Goal: Information Seeking & Learning: Learn about a topic

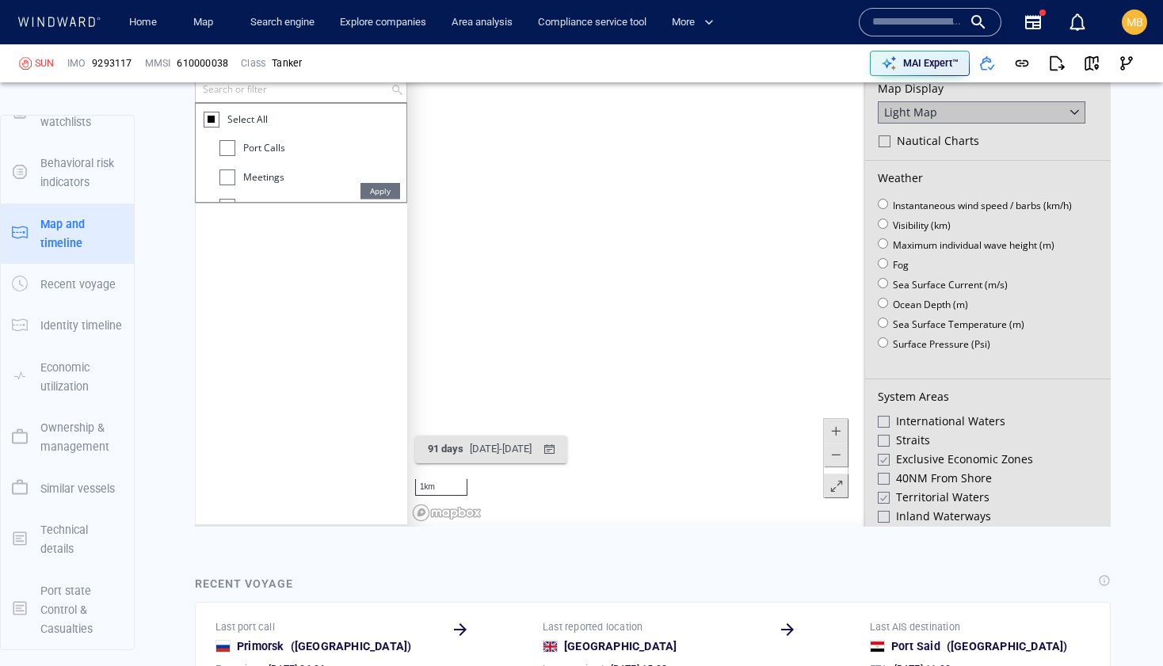
scroll to position [135, 0]
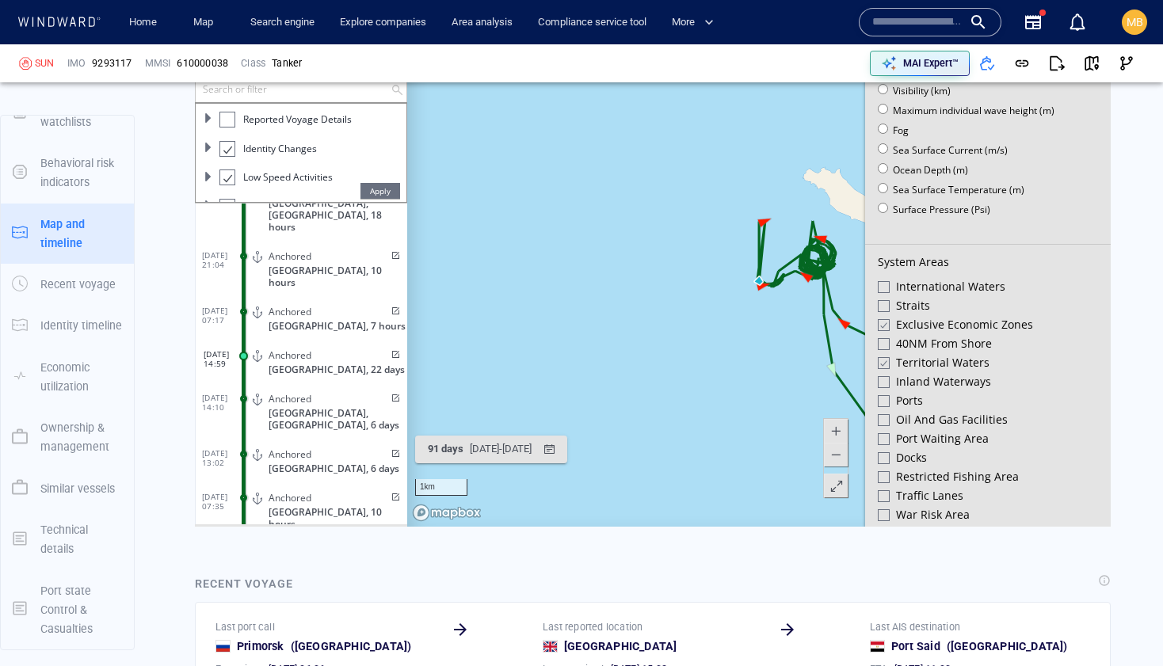
click at [877, 23] on input "text" at bounding box center [917, 22] width 90 height 24
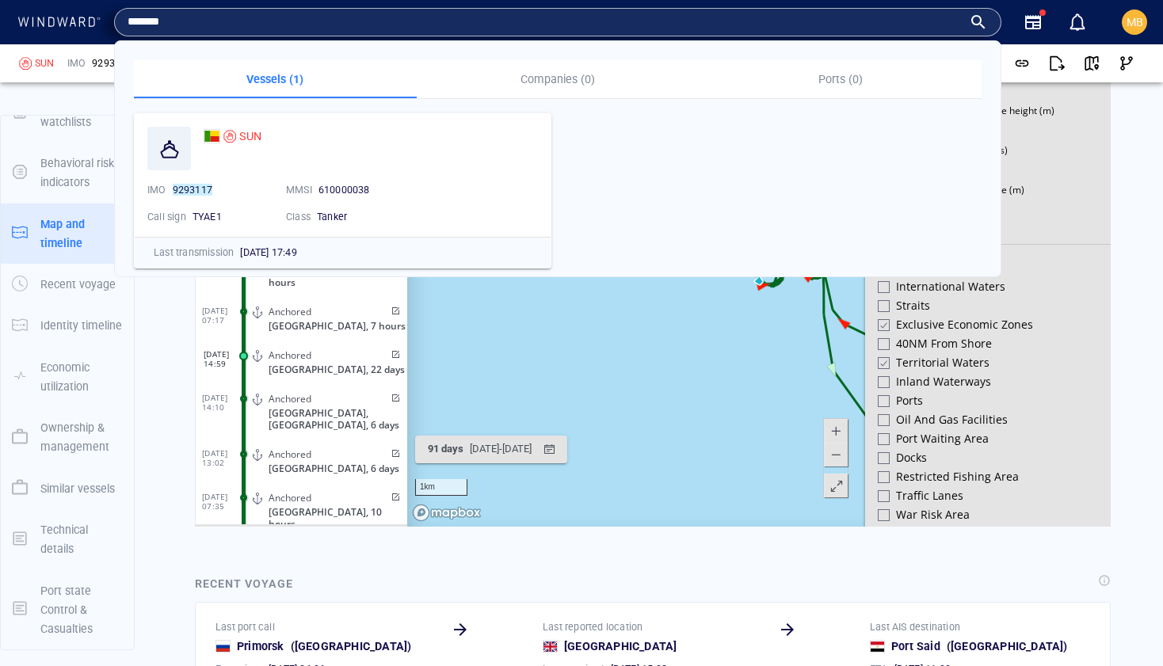
type input "*******"
click at [254, 134] on span "SUN" at bounding box center [250, 136] width 22 height 13
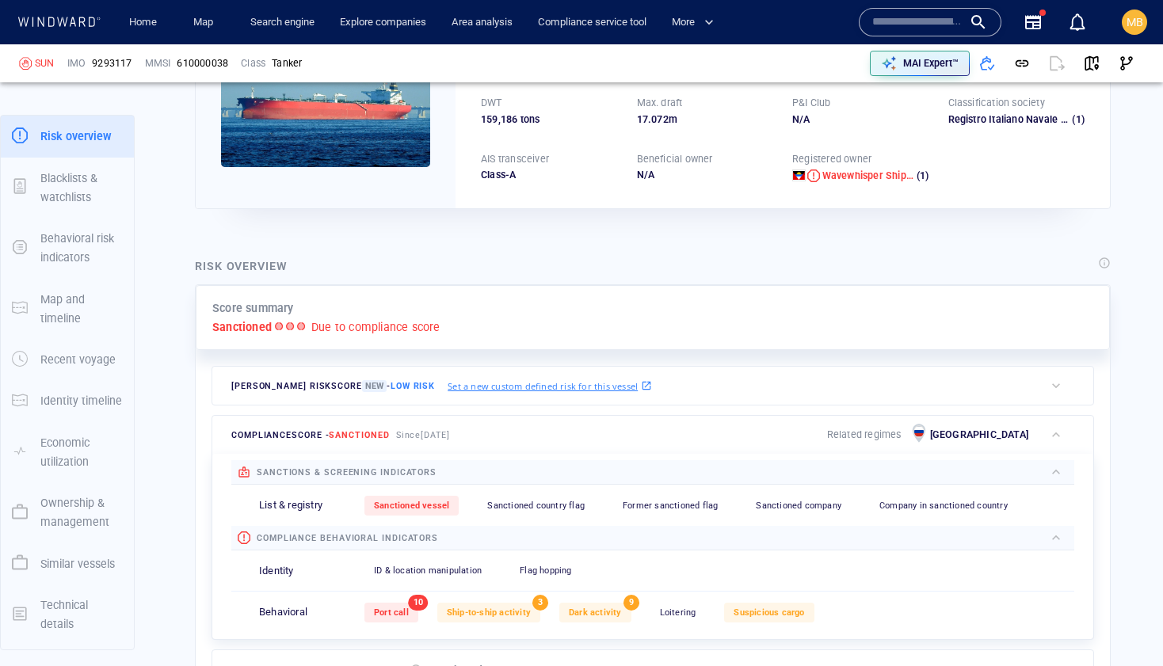
scroll to position [189, 0]
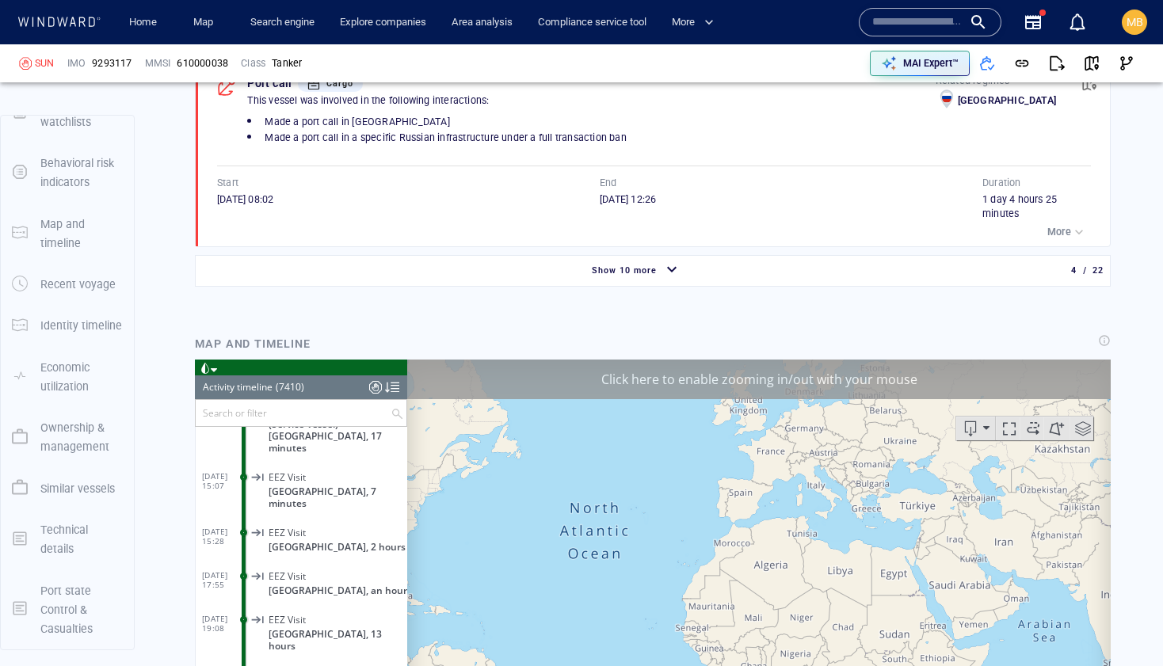
scroll to position [322434, 0]
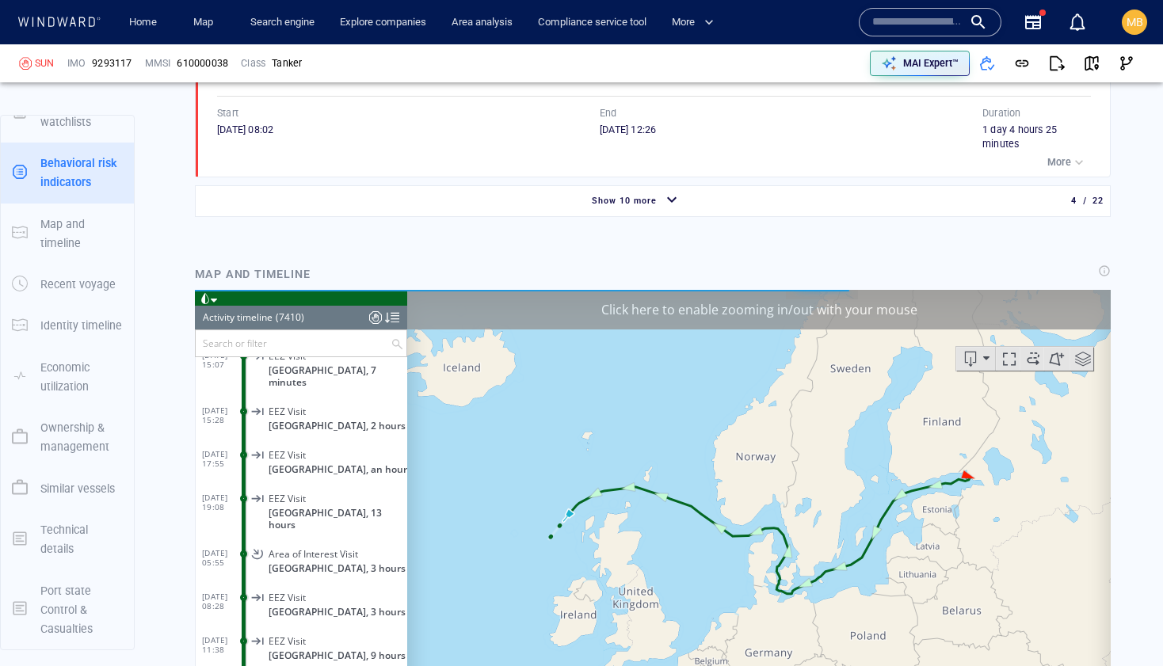
scroll to position [1754, 0]
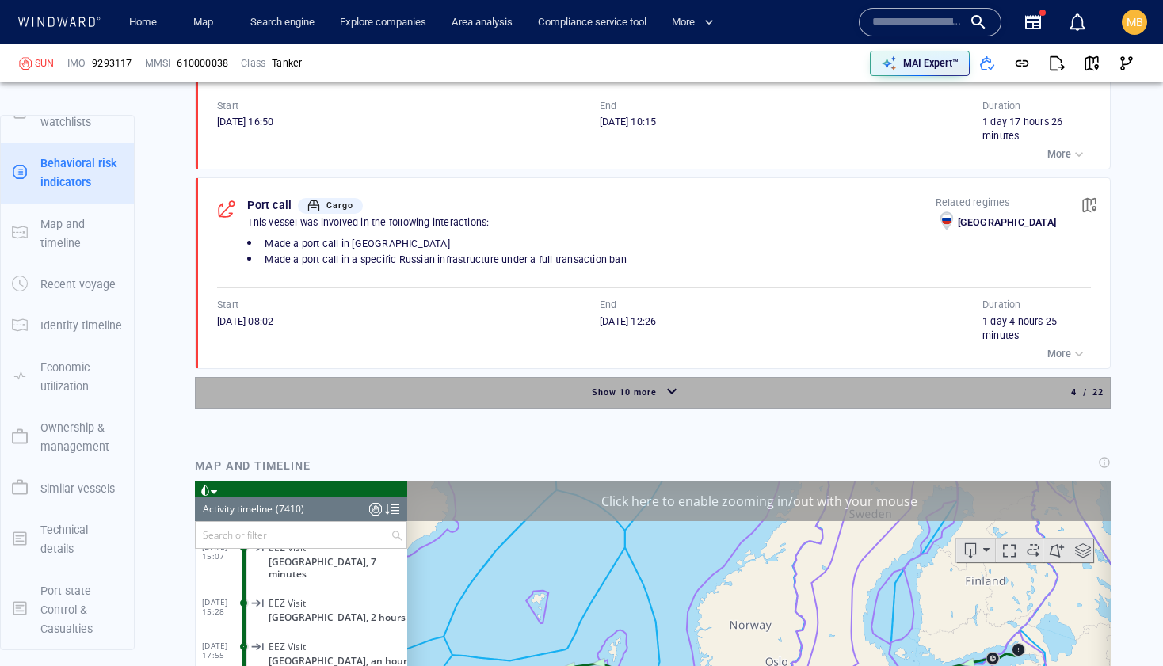
click at [624, 390] on span "Show 10 more" at bounding box center [624, 392] width 65 height 10
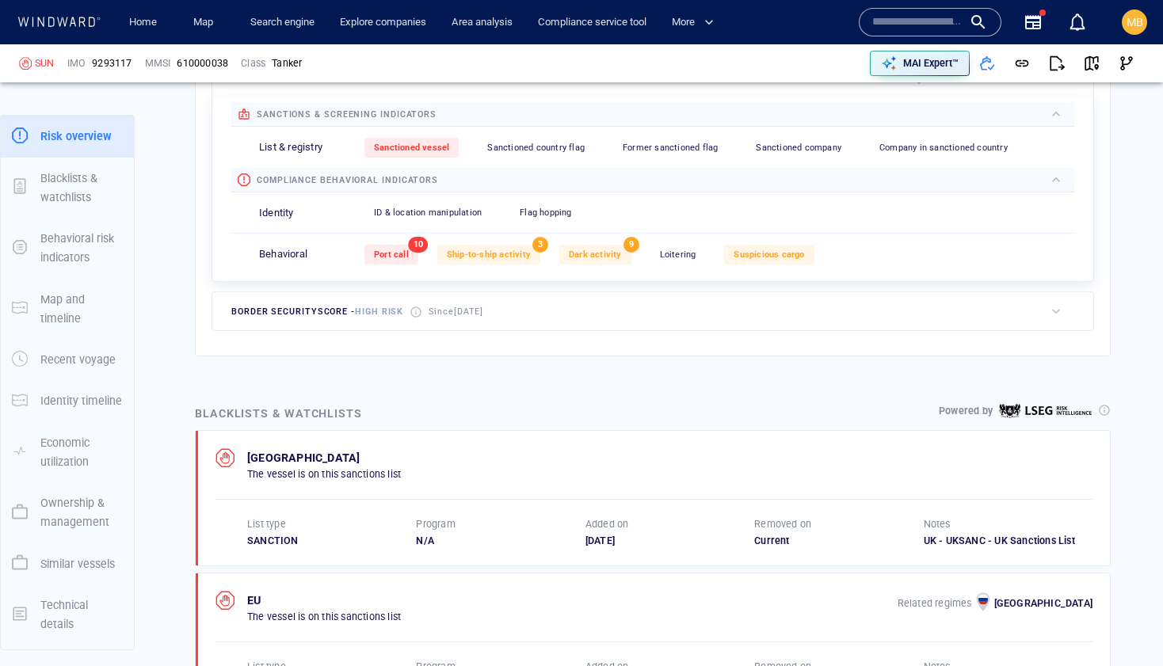
scroll to position [558, 0]
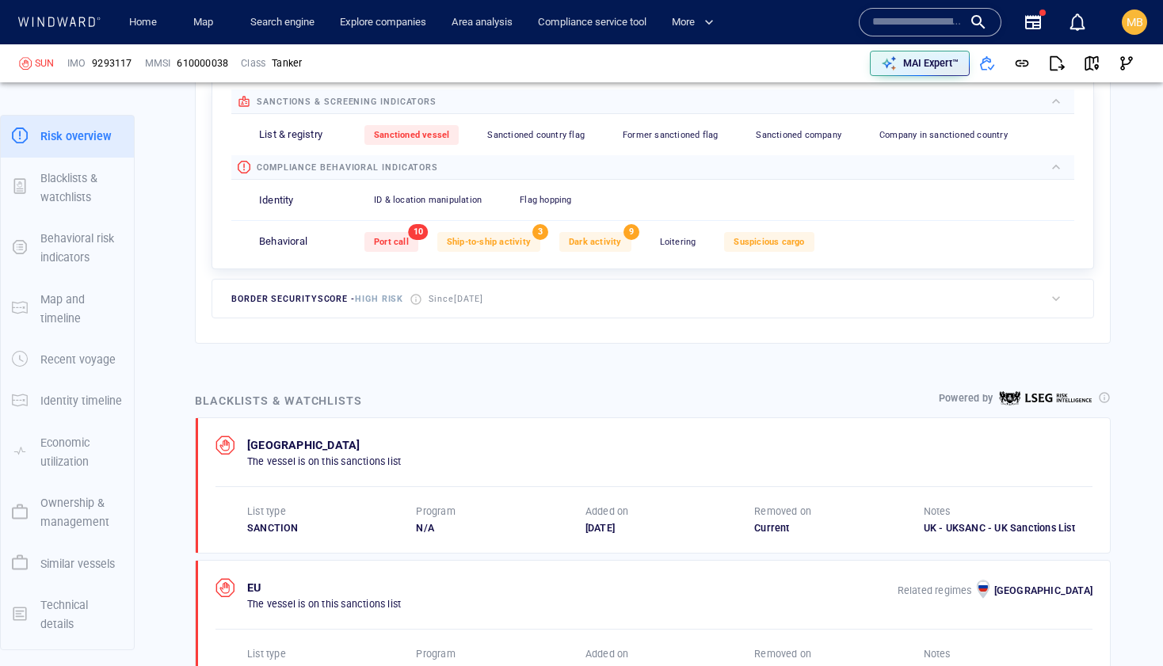
click at [472, 297] on span "Since 22 May 2025" at bounding box center [456, 299] width 55 height 10
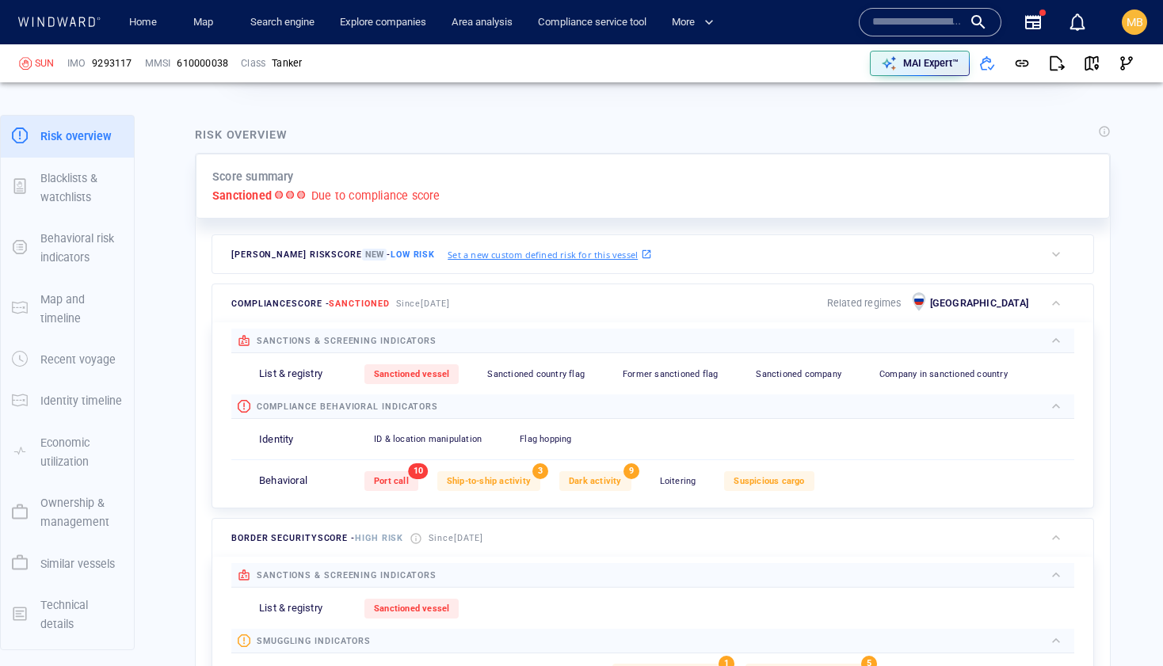
scroll to position [336, 0]
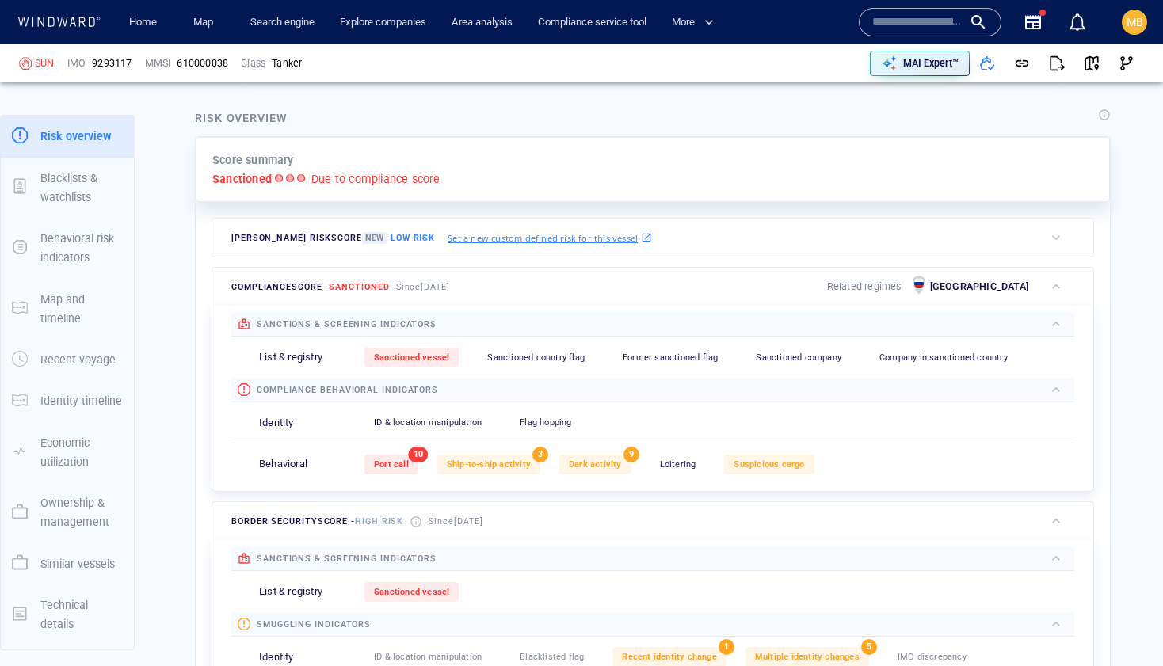
click at [337, 523] on span "border security score - High risk" at bounding box center [317, 521] width 172 height 10
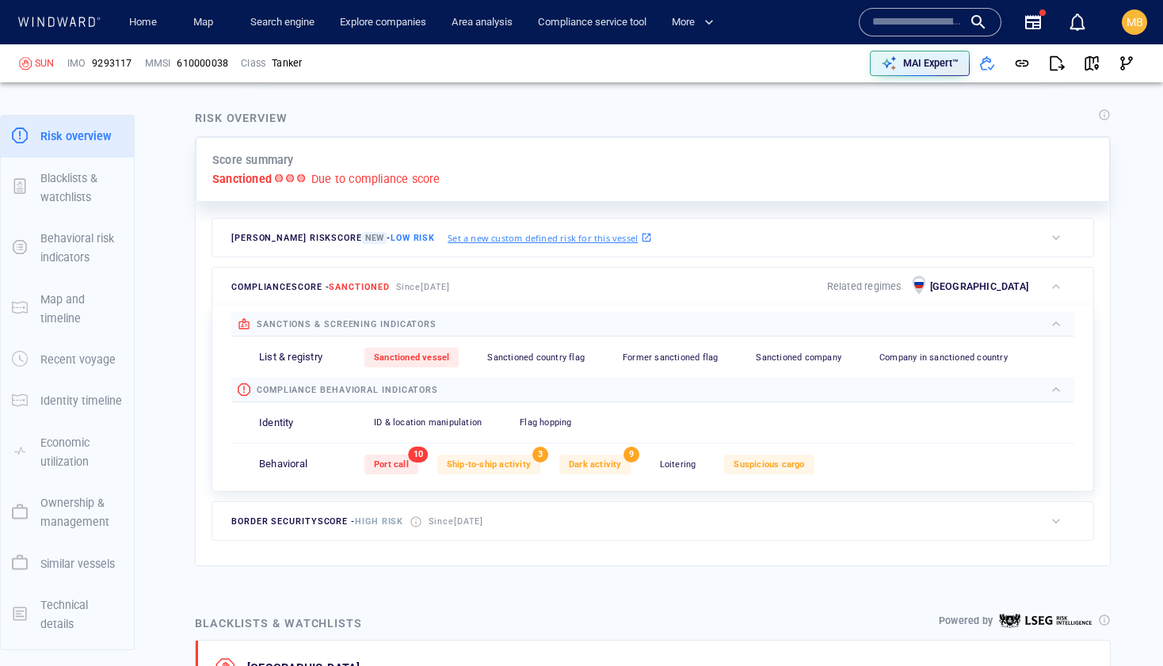
click at [337, 522] on span "border security score - High risk" at bounding box center [317, 521] width 172 height 10
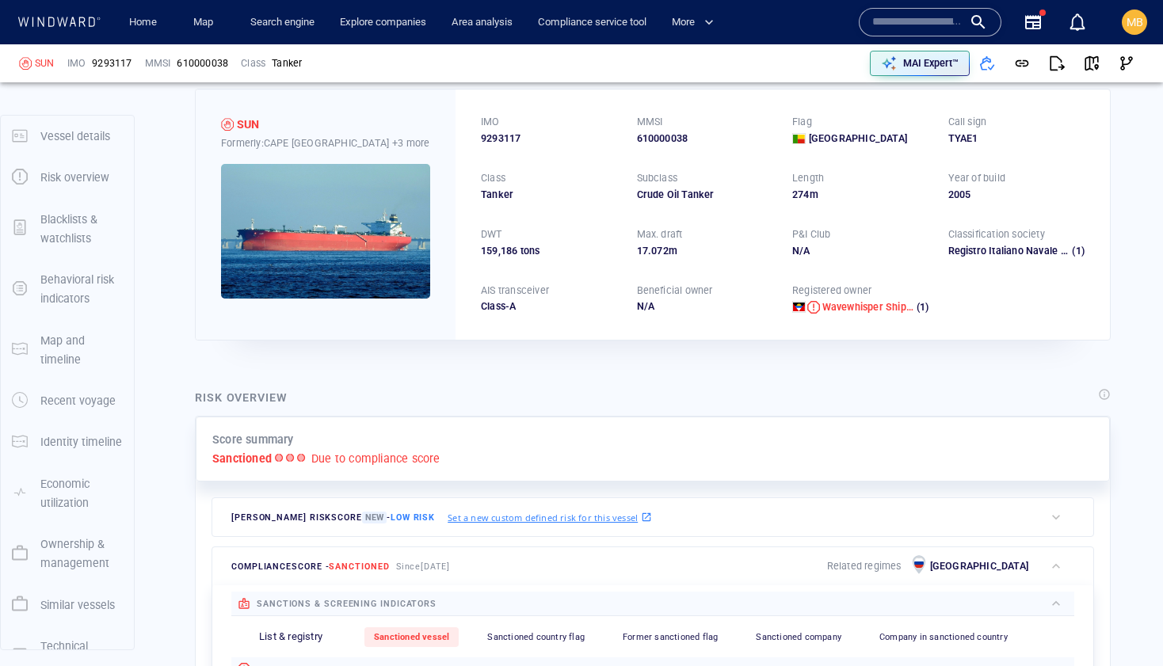
scroll to position [0, 0]
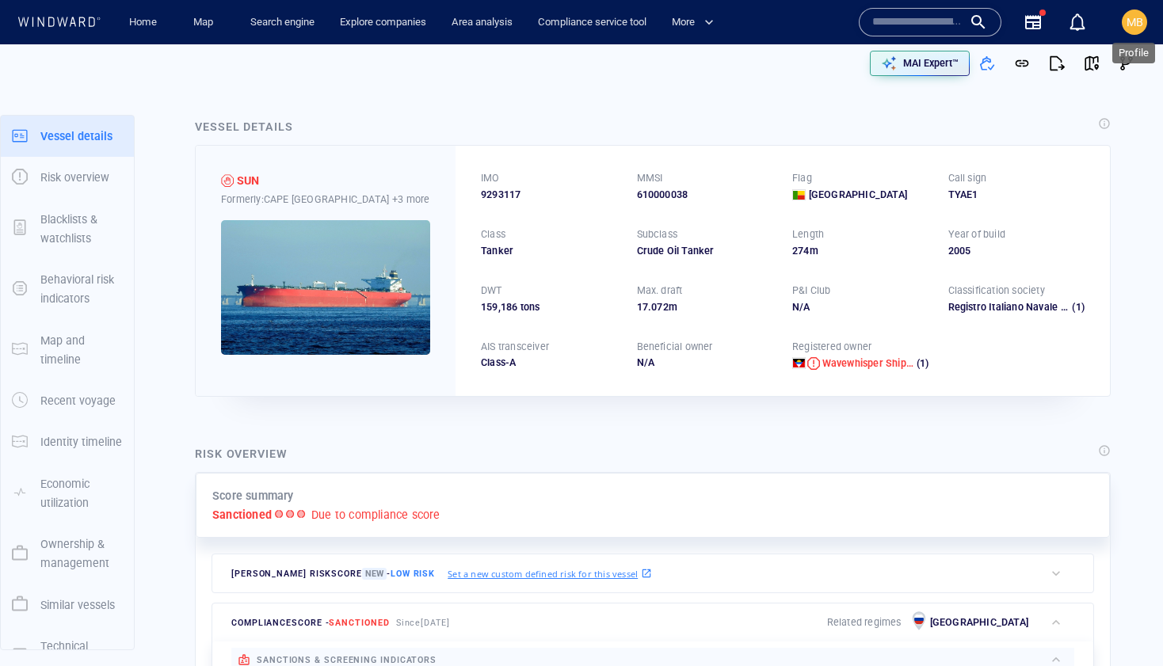
click at [1134, 22] on span "MB" at bounding box center [1134, 22] width 17 height 13
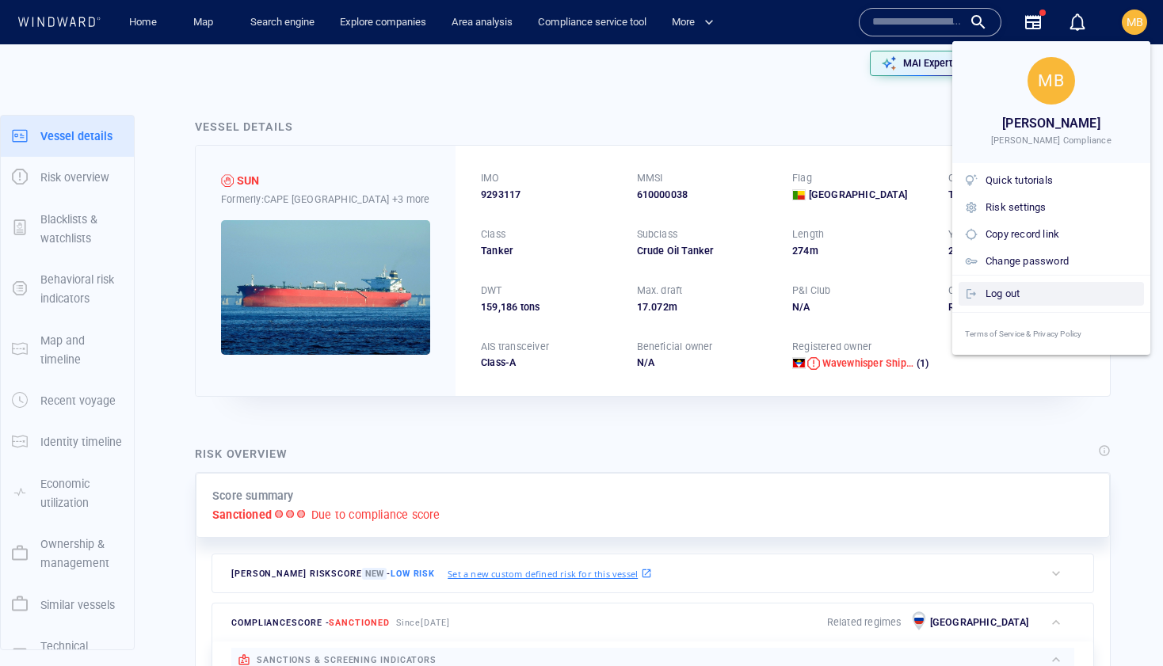
click at [1012, 295] on div "Log out" at bounding box center [1061, 293] width 152 height 17
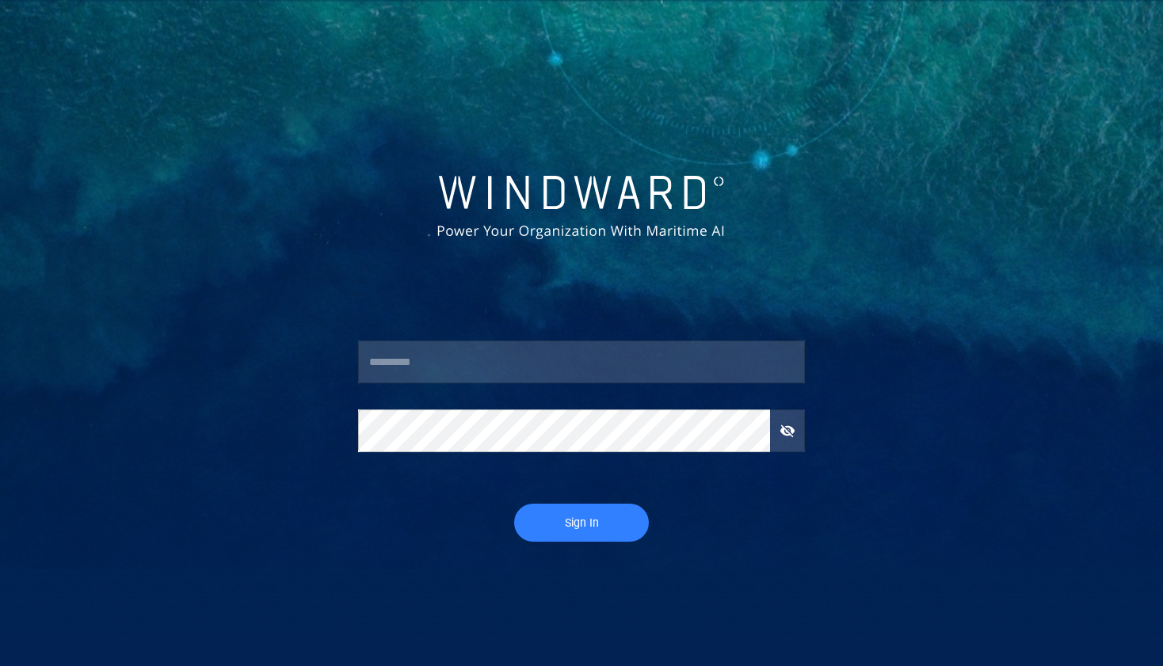
click at [506, 363] on input "text" at bounding box center [581, 362] width 446 height 43
type input "**********"
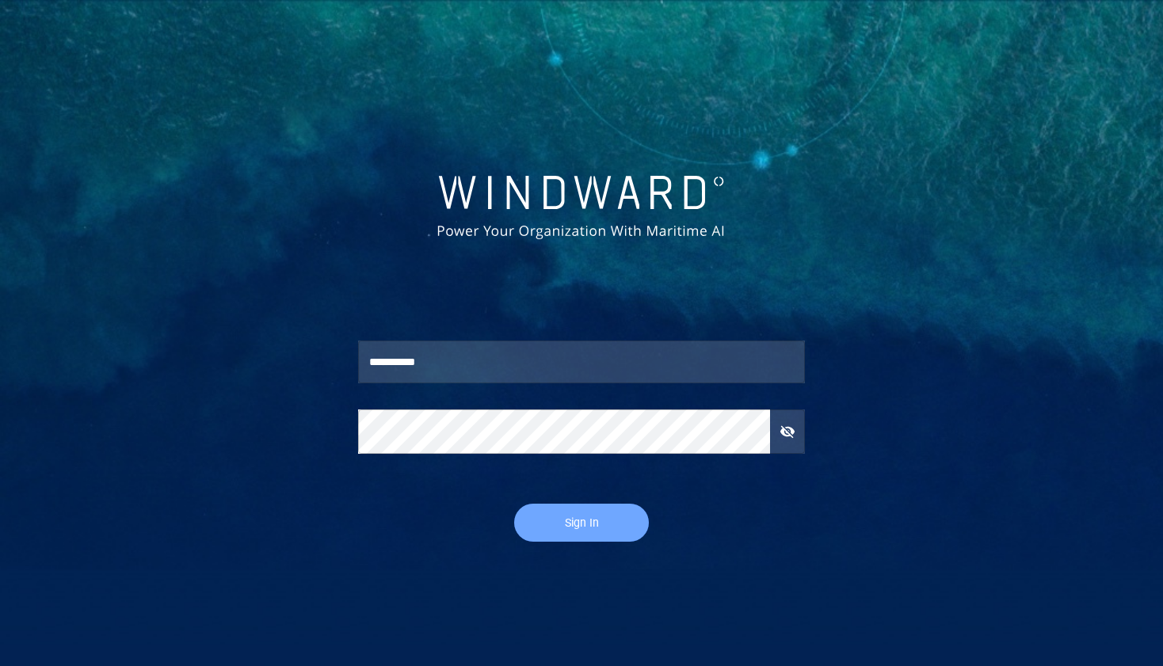
click at [565, 524] on span "Sign In" at bounding box center [581, 523] width 103 height 20
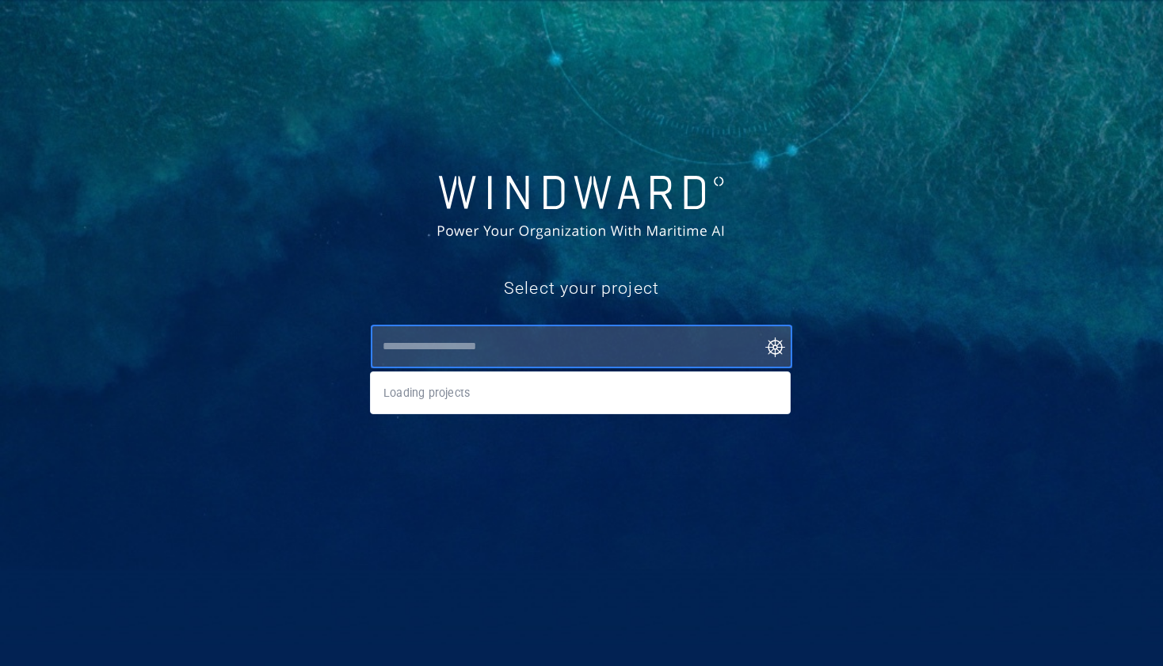
click at [537, 360] on input "text" at bounding box center [584, 347] width 413 height 29
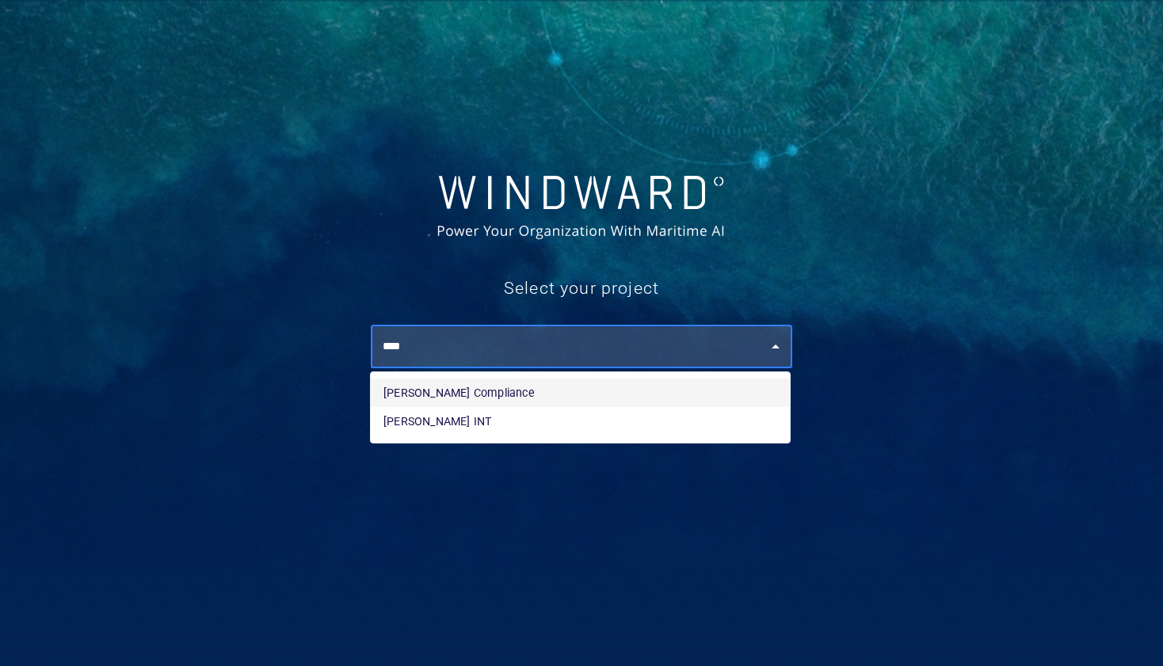
click at [512, 390] on li "[PERSON_NAME] Compliance" at bounding box center [580, 393] width 419 height 29
type input "**********"
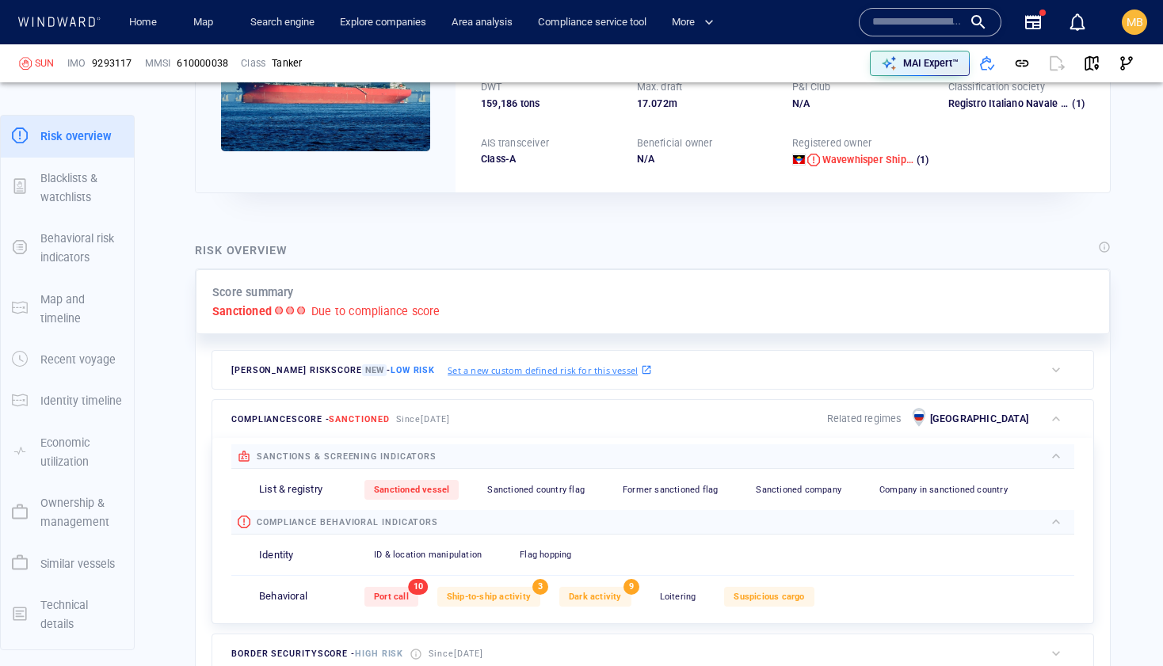
scroll to position [241, 0]
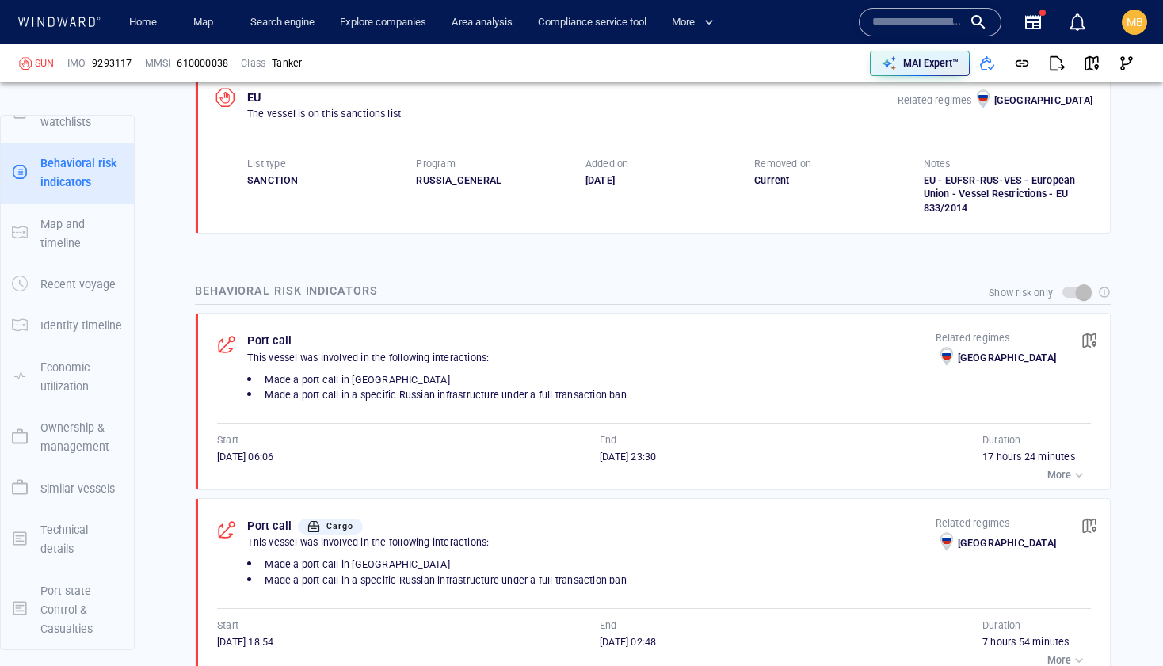
scroll to position [1053, 0]
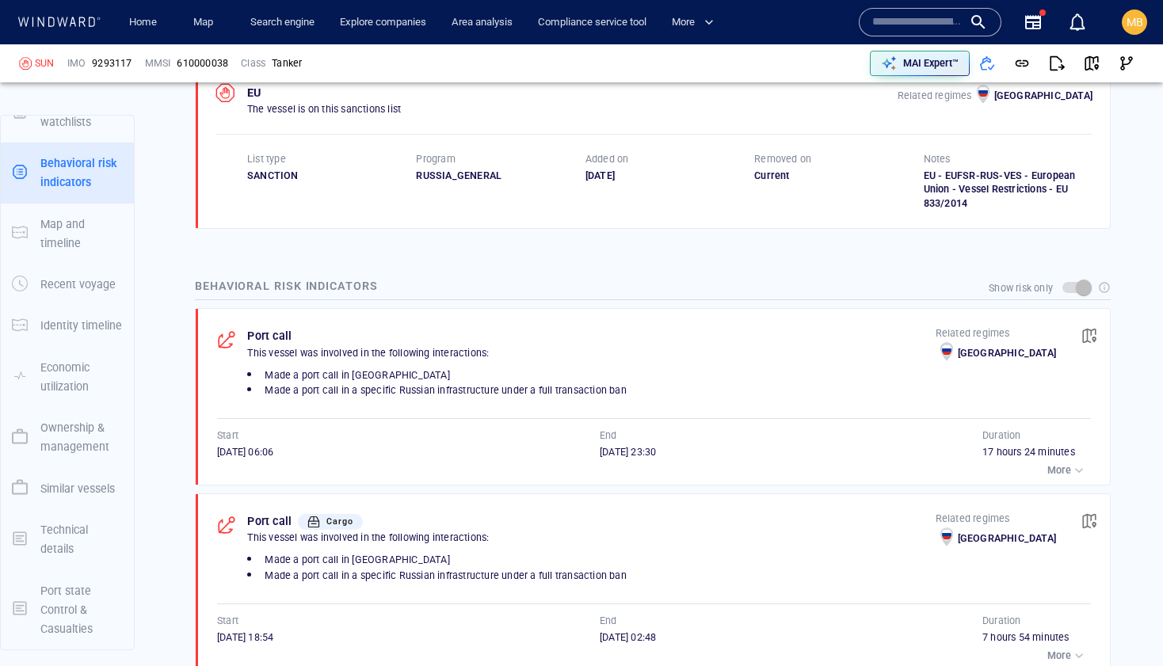
click at [1088, 288] on span at bounding box center [1075, 287] width 27 height 11
click at [1081, 288] on span at bounding box center [1075, 287] width 27 height 11
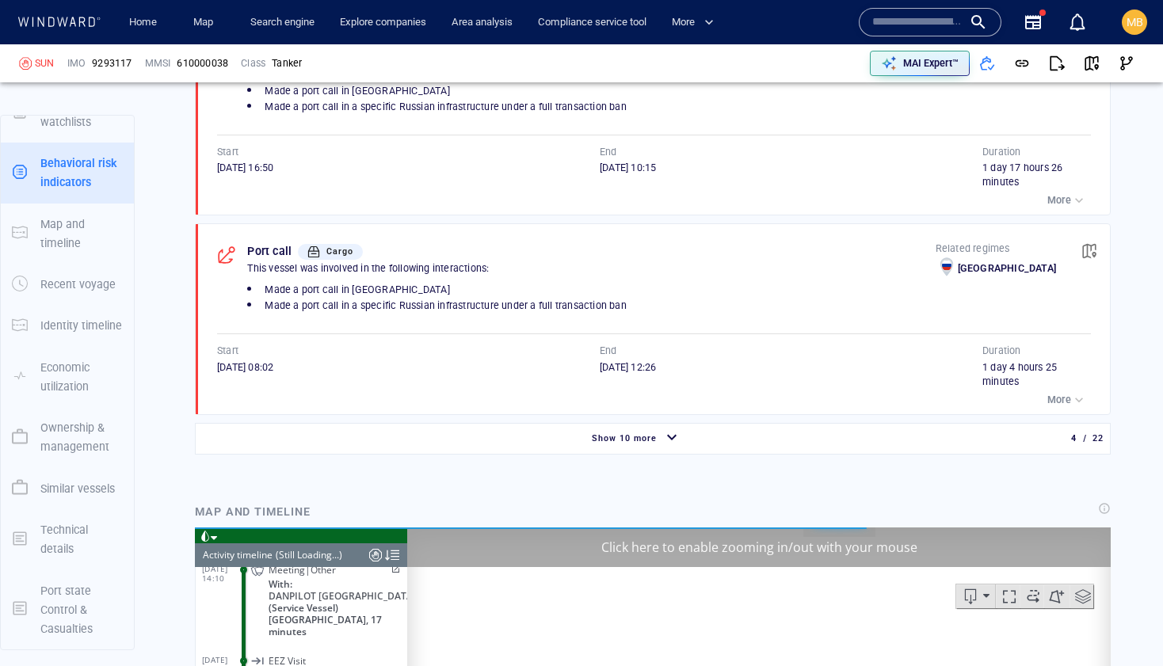
scroll to position [19190, 0]
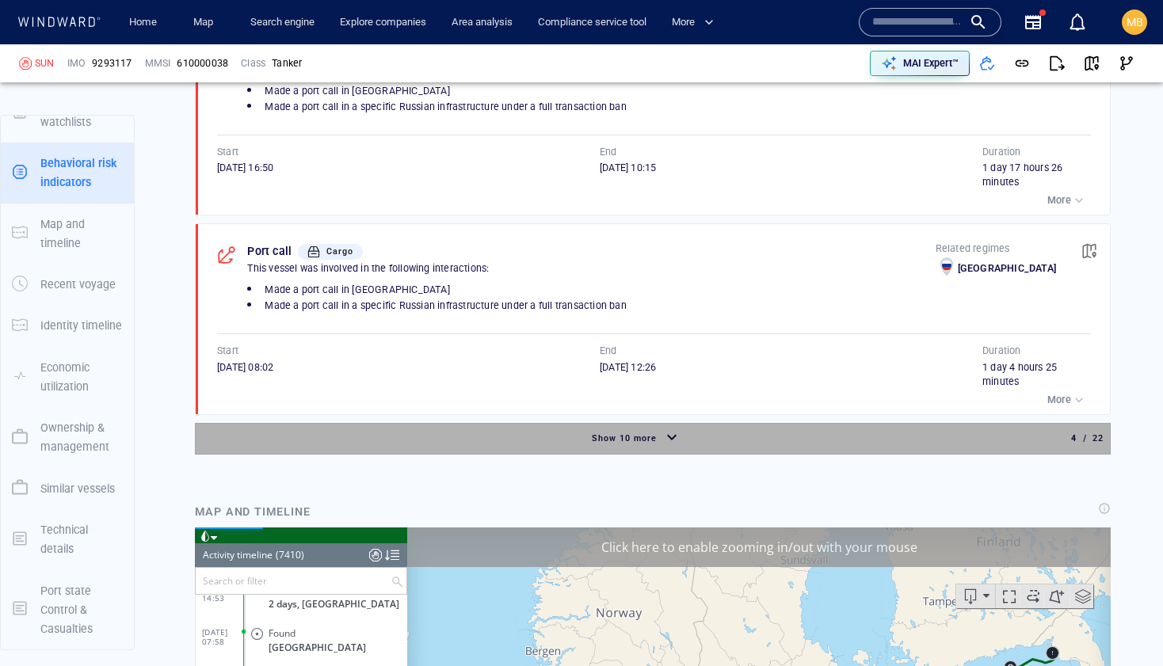
click at [647, 435] on span "Show 10 more" at bounding box center [624, 438] width 65 height 10
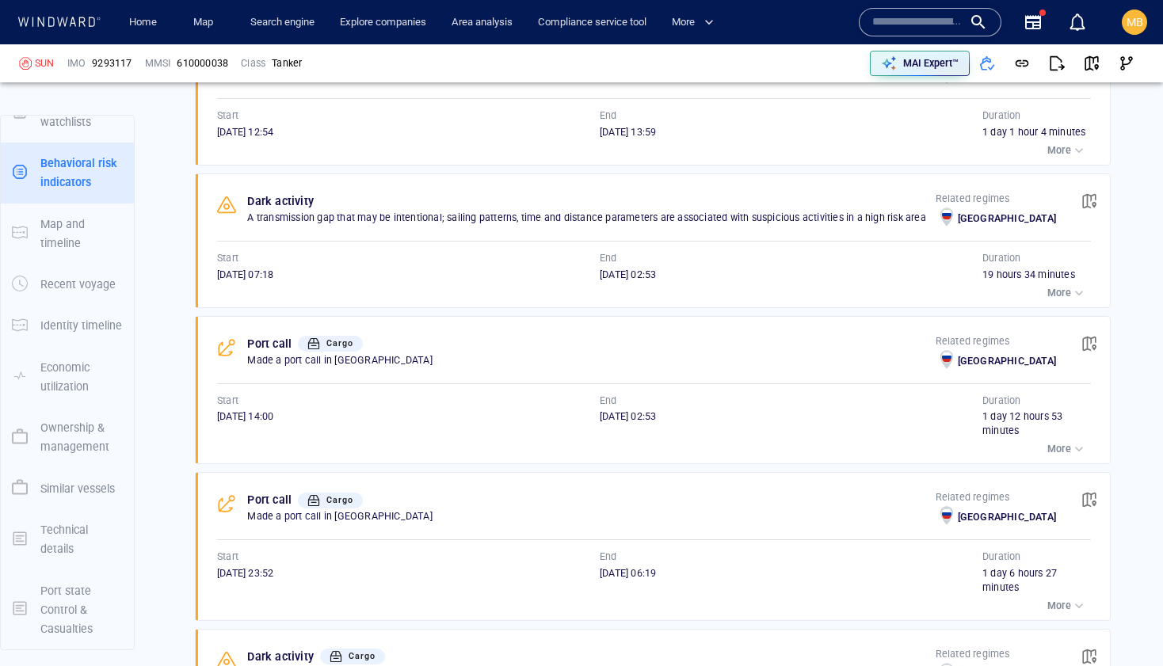
scroll to position [2304, 0]
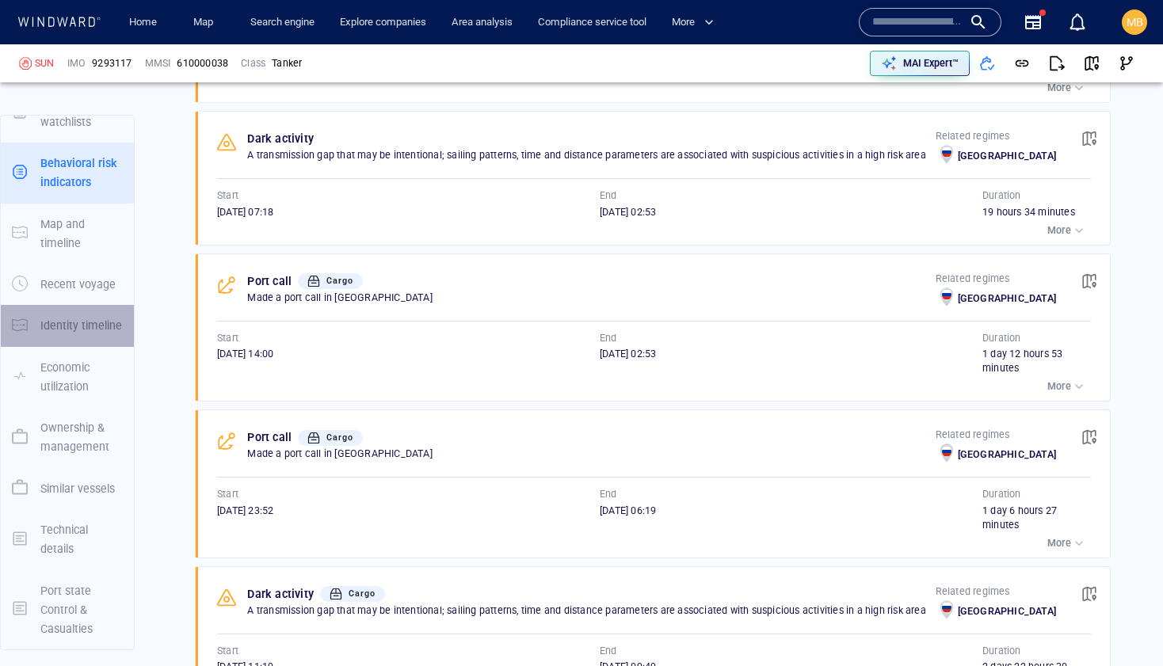
click at [110, 323] on p "Identity timeline" at bounding box center [81, 325] width 82 height 19
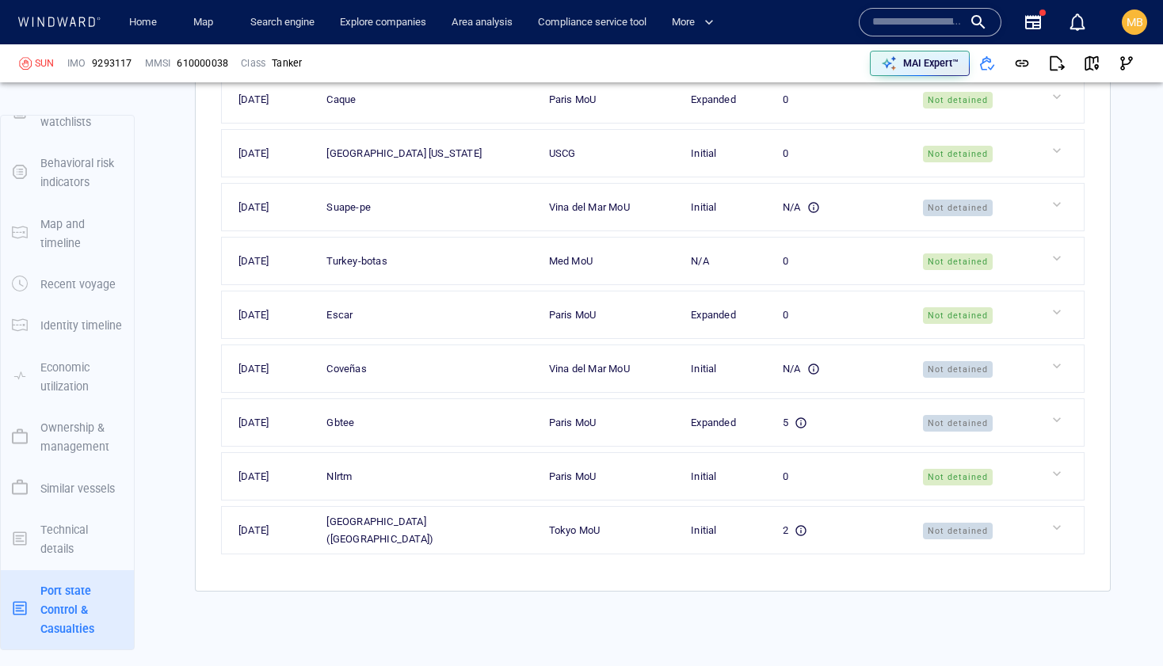
scroll to position [6765, 0]
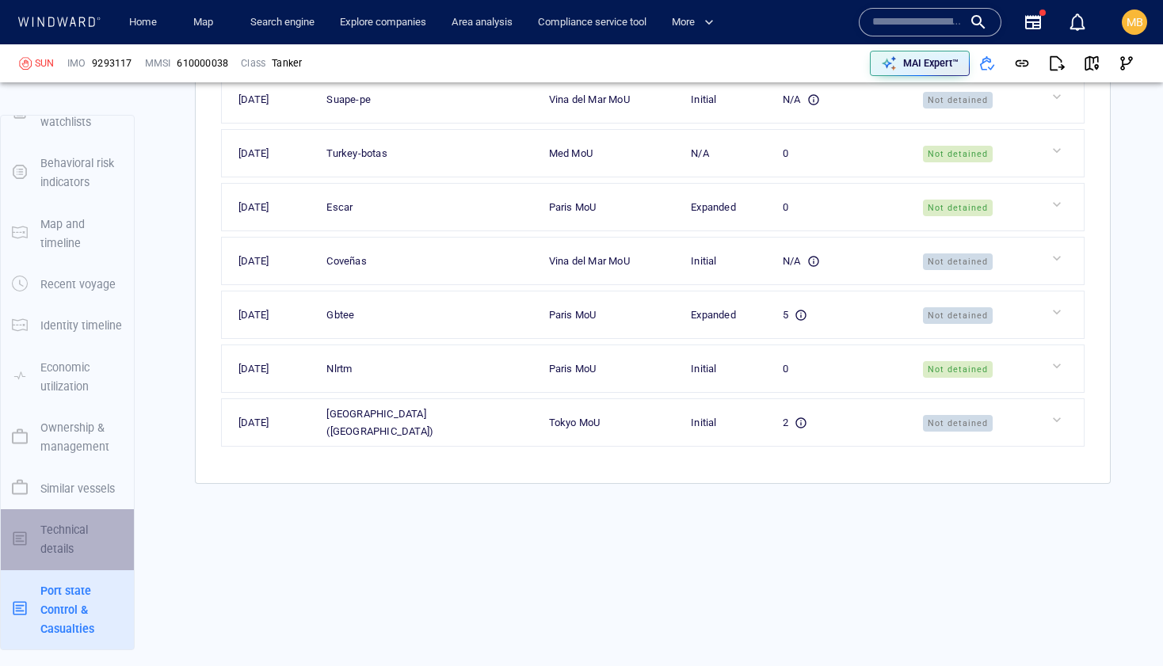
click at [74, 537] on p "Technical details" at bounding box center [81, 539] width 82 height 39
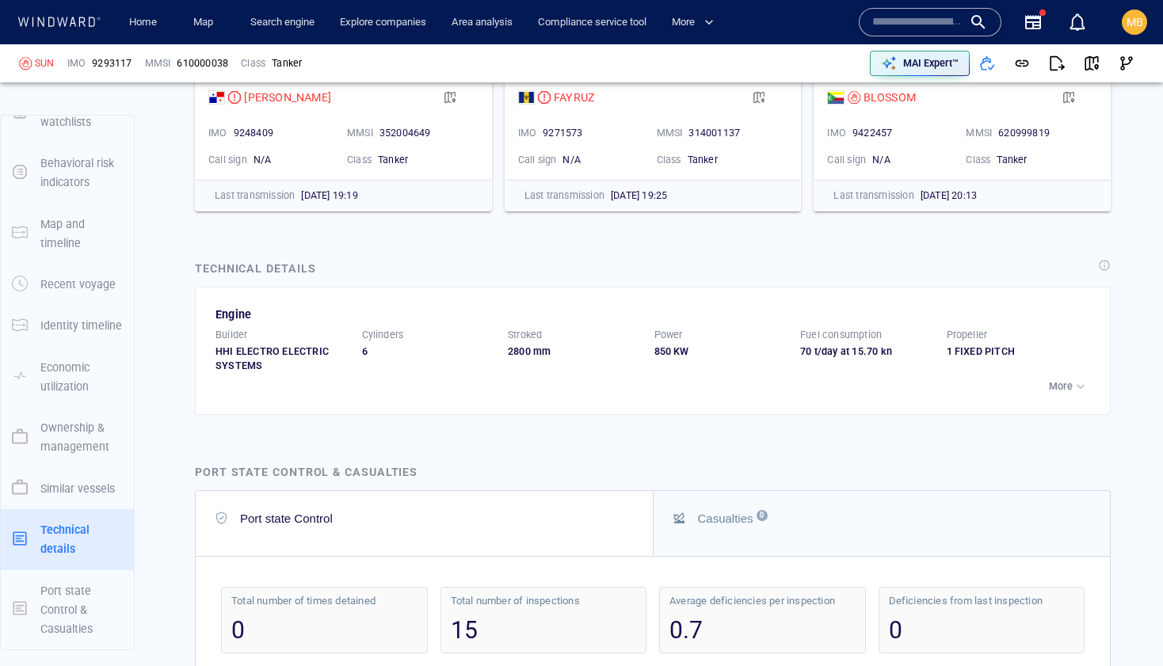
scroll to position [5580, 0]
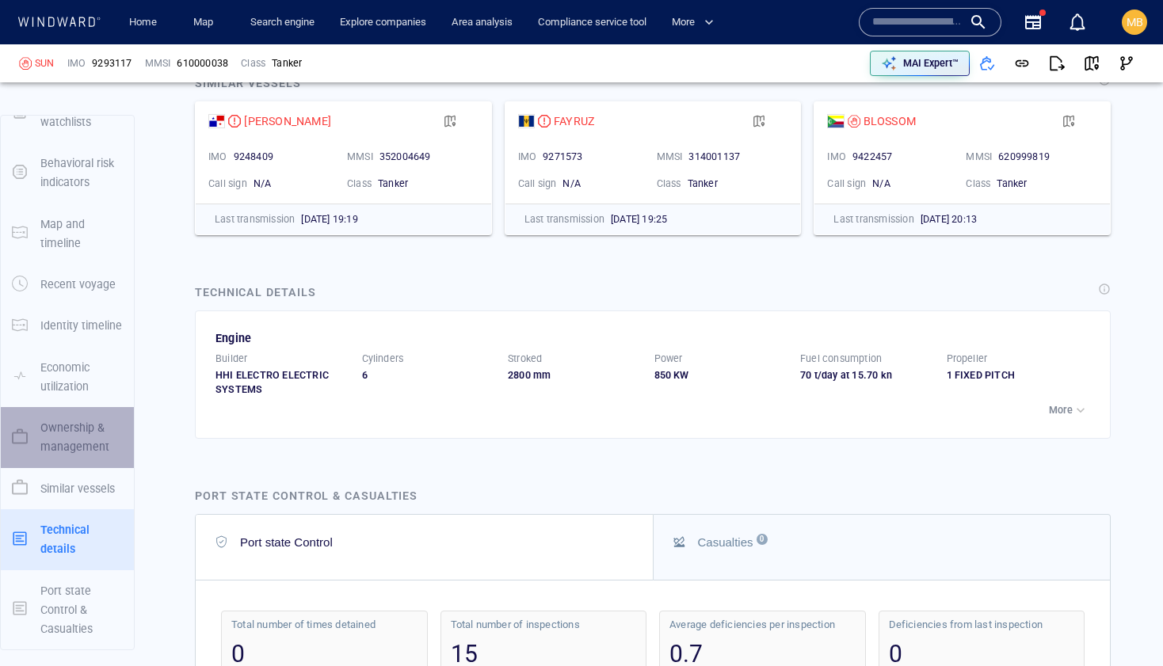
click at [96, 447] on p "Ownership & management" at bounding box center [81, 437] width 82 height 39
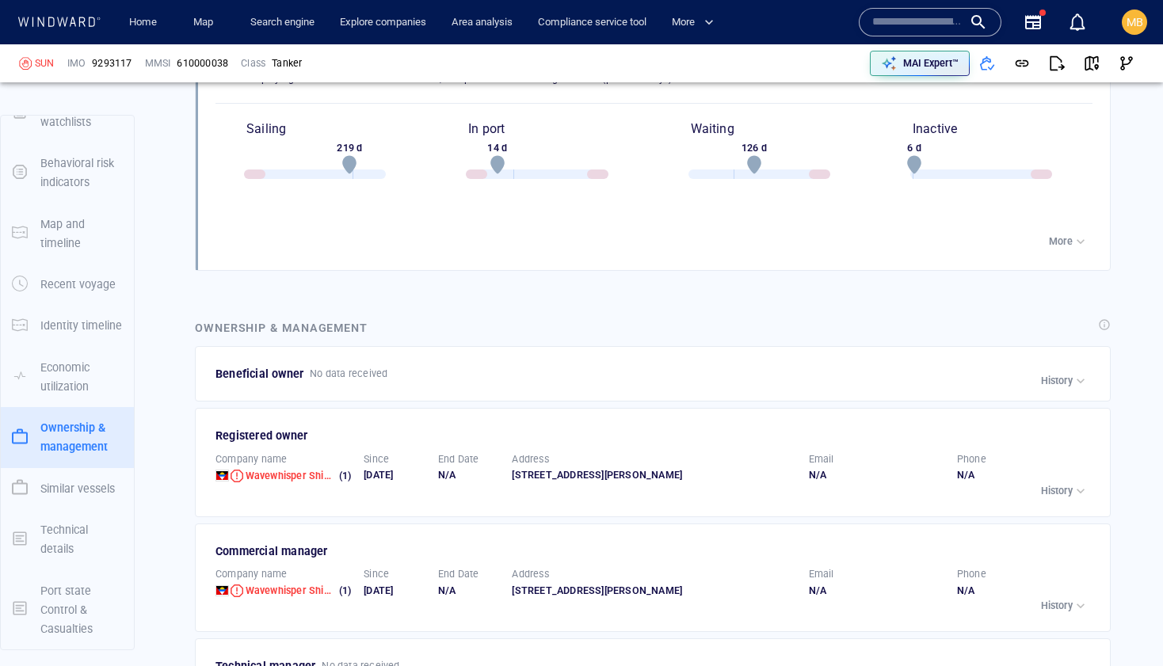
scroll to position [4667, 0]
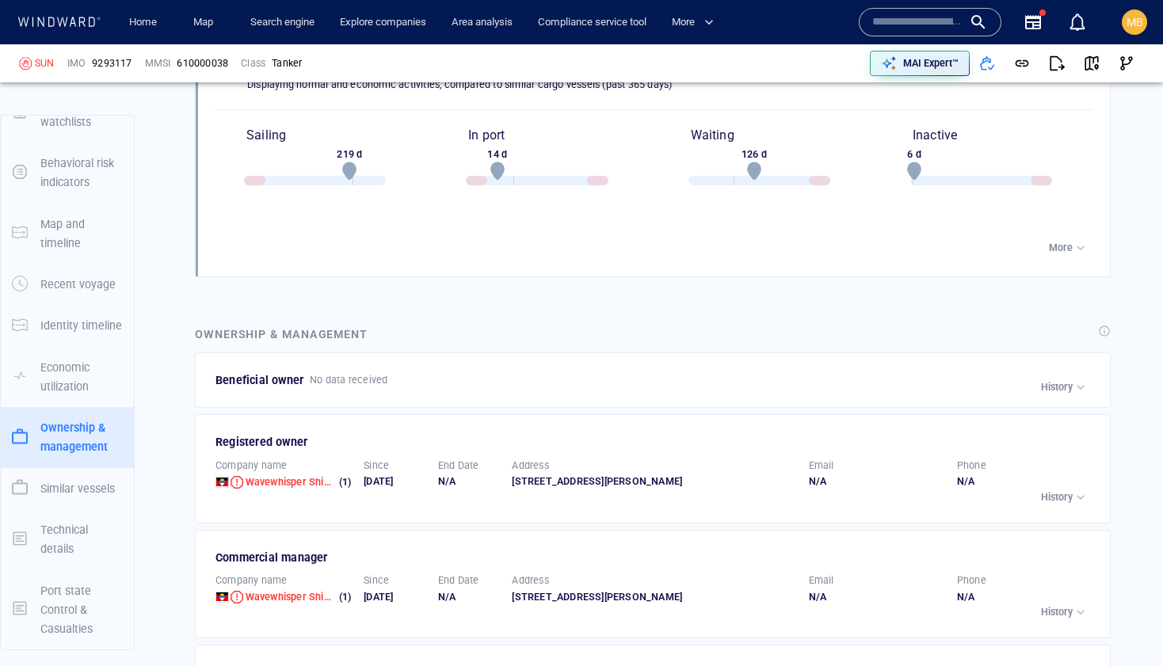
click at [86, 382] on p "Economic utilization" at bounding box center [81, 377] width 82 height 39
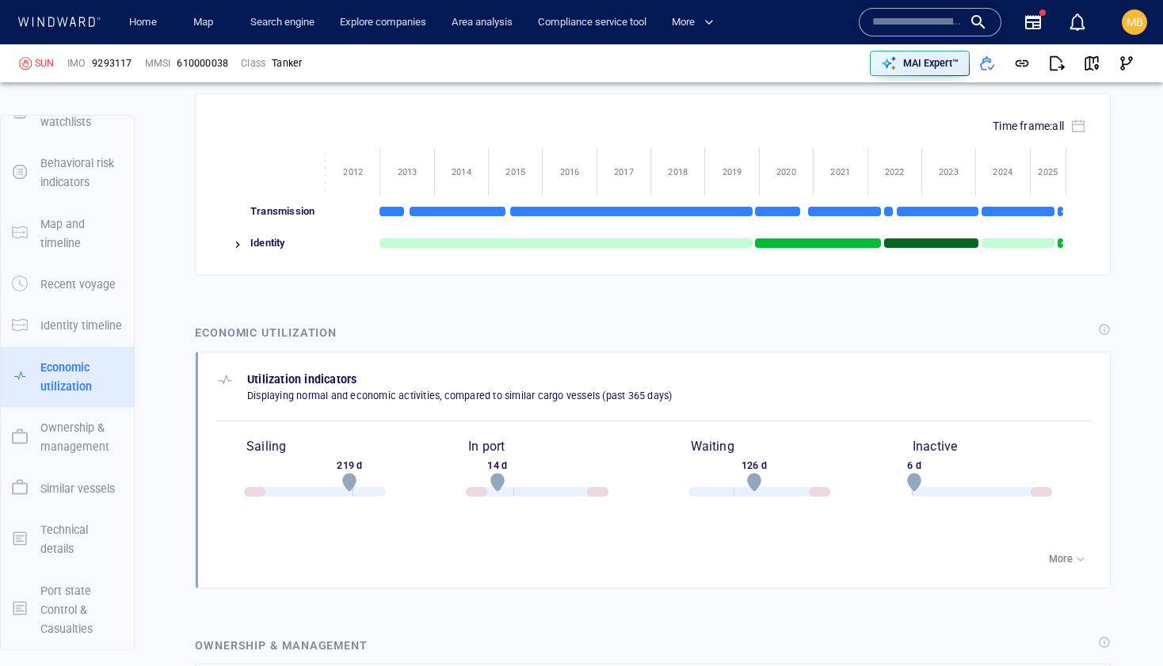
scroll to position [4355, 0]
click at [96, 328] on p "Identity timeline" at bounding box center [81, 325] width 82 height 19
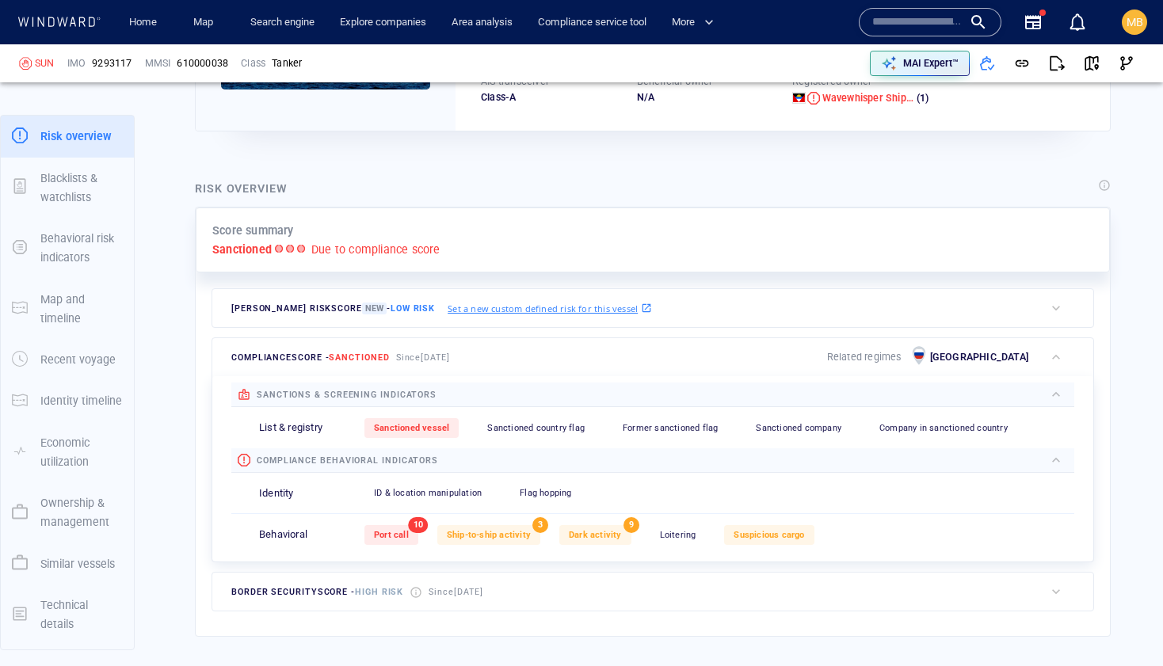
scroll to position [265, 0]
